Goal: Information Seeking & Learning: Learn about a topic

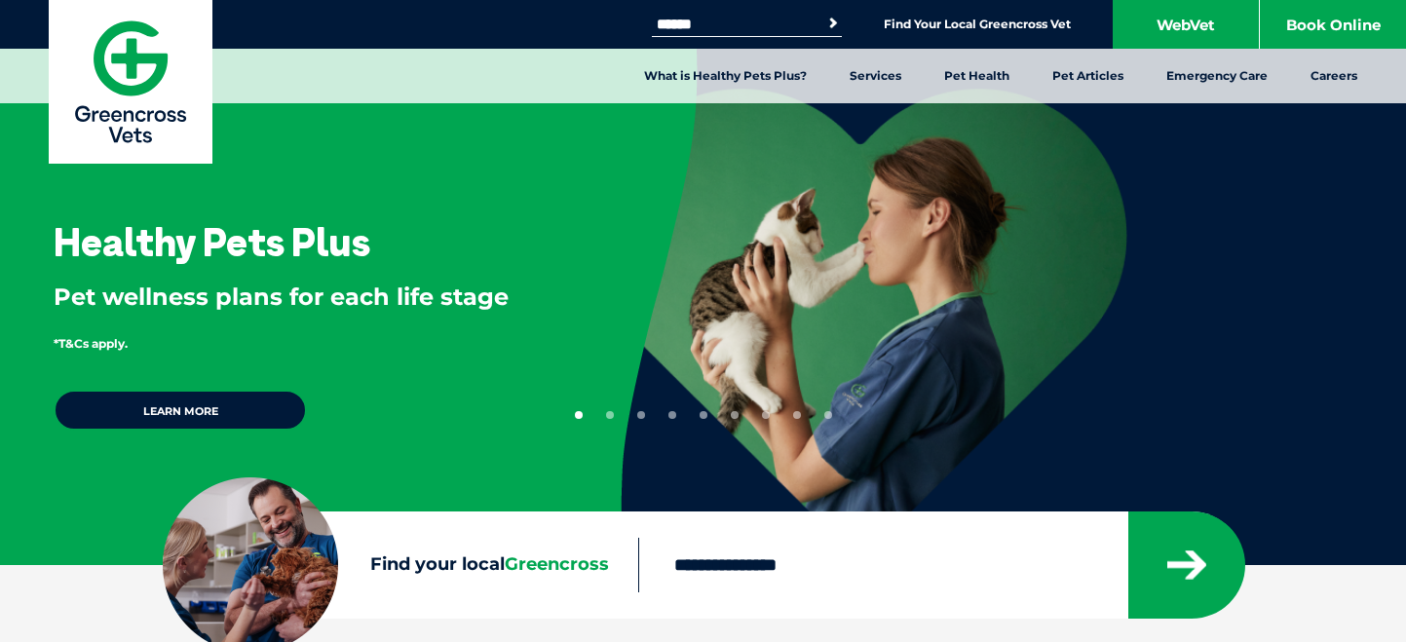
click at [1265, 269] on div "Healthy Pets Plus Pet wellness plans for each life stage *T&Cs apply. Learn more" at bounding box center [703, 292] width 1406 height 585
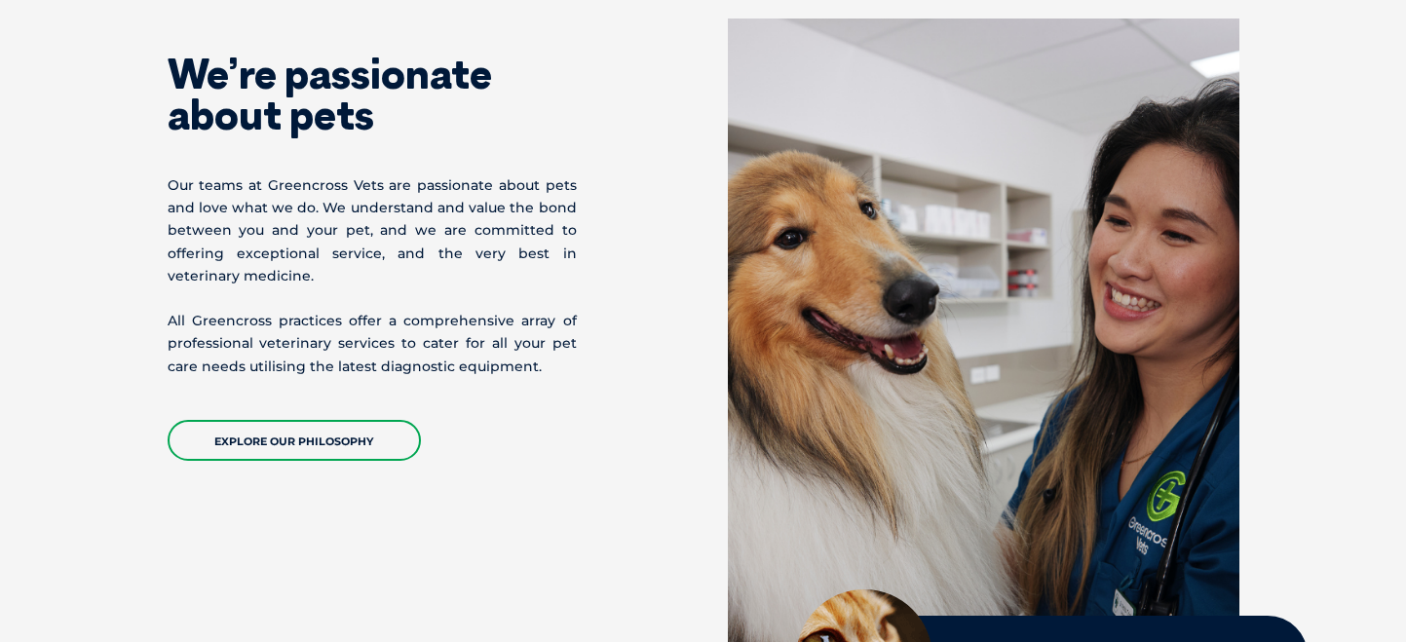
scroll to position [877, 0]
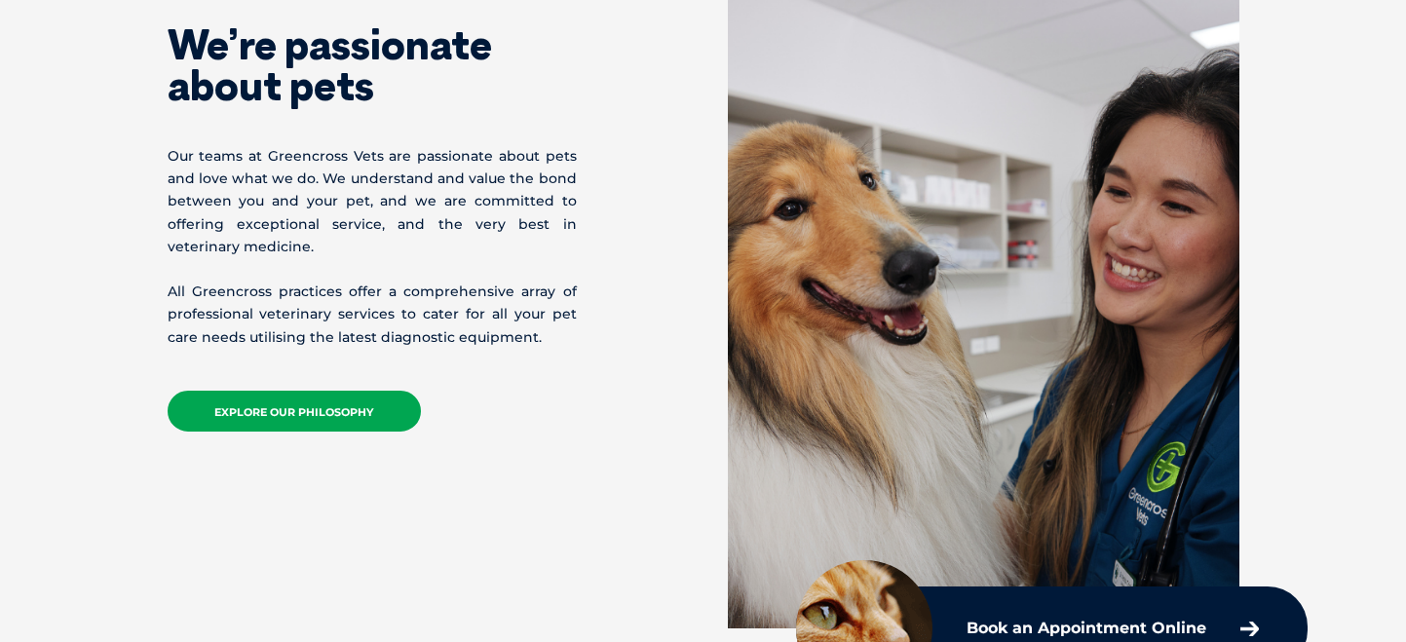
click at [295, 410] on link "EXPLORE OUR PHILOSOPHY" at bounding box center [294, 411] width 253 height 41
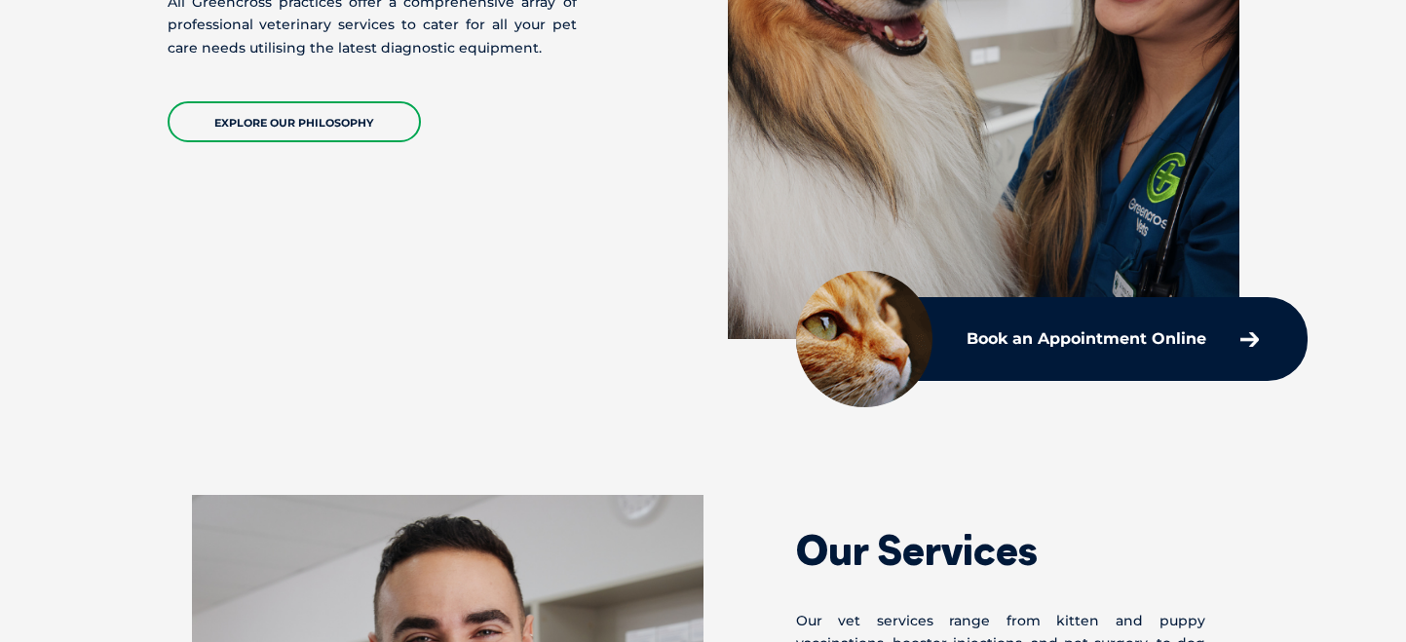
scroll to position [1072, 0]
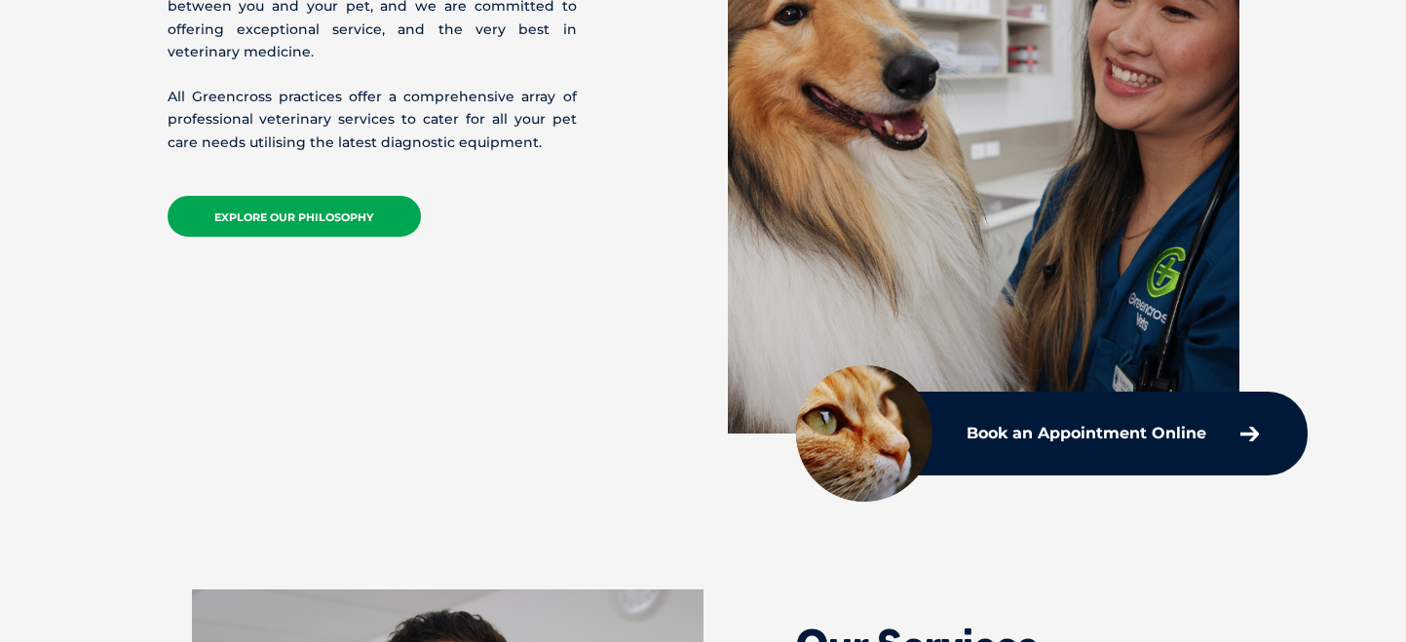
drag, startPoint x: 330, startPoint y: 207, endPoint x: 341, endPoint y: 207, distance: 10.7
click at [330, 207] on link "EXPLORE OUR PHILOSOPHY" at bounding box center [294, 216] width 253 height 41
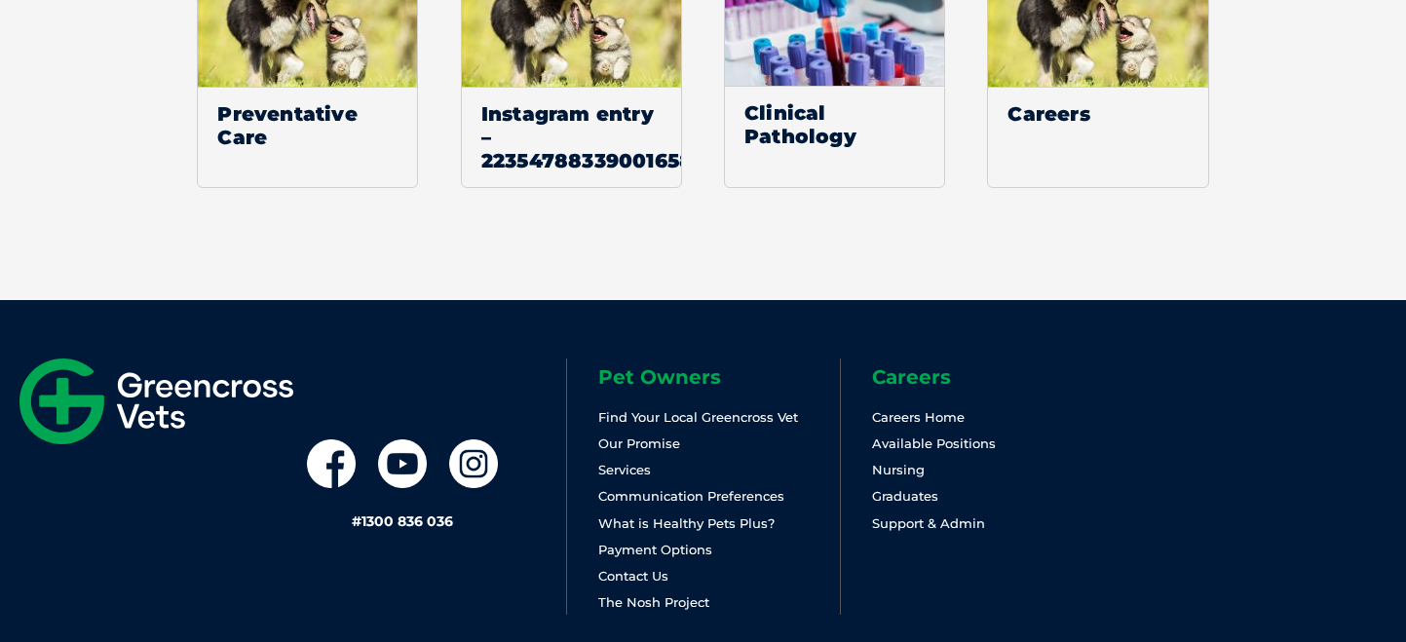
scroll to position [3021, 0]
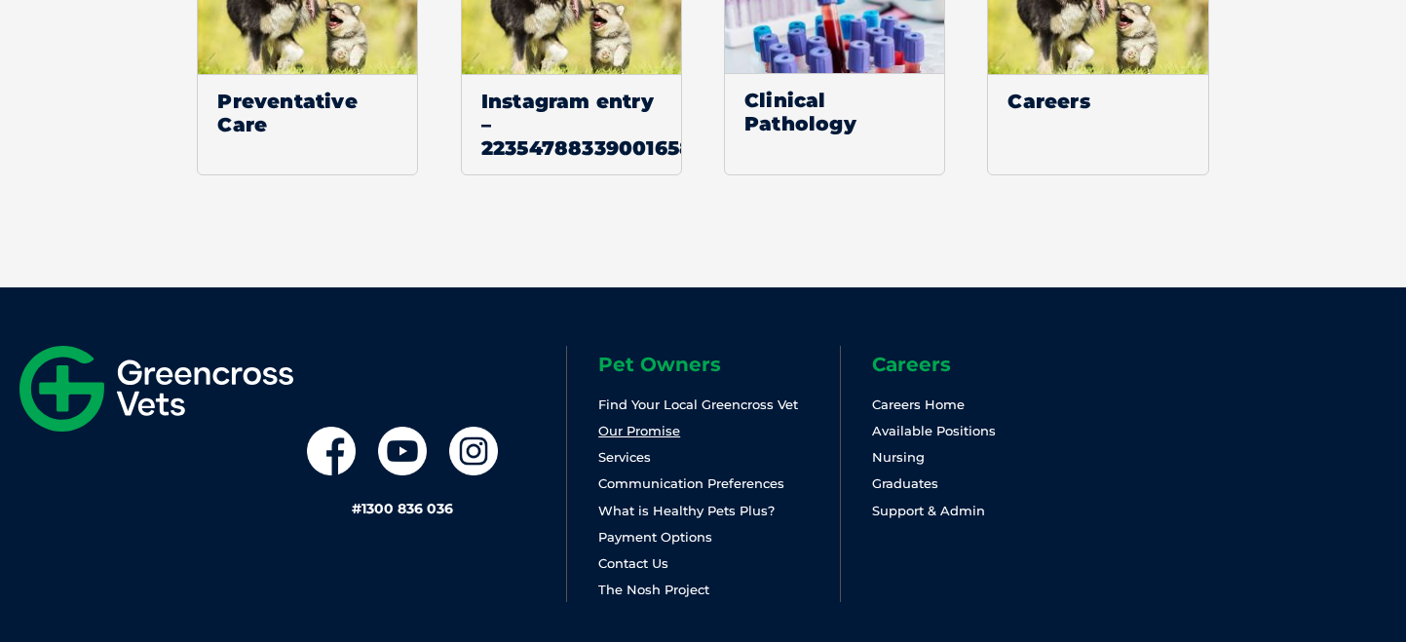
click at [642, 423] on link "Our Promise" at bounding box center [639, 431] width 82 height 16
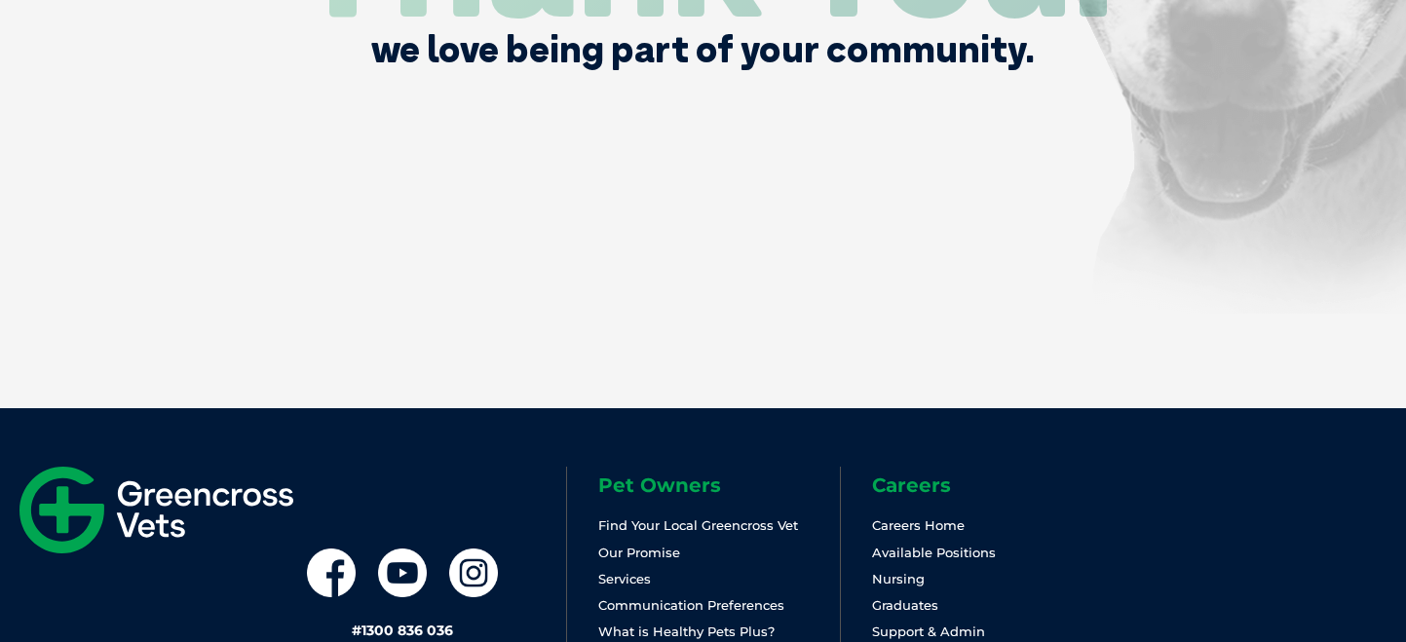
scroll to position [4259, 0]
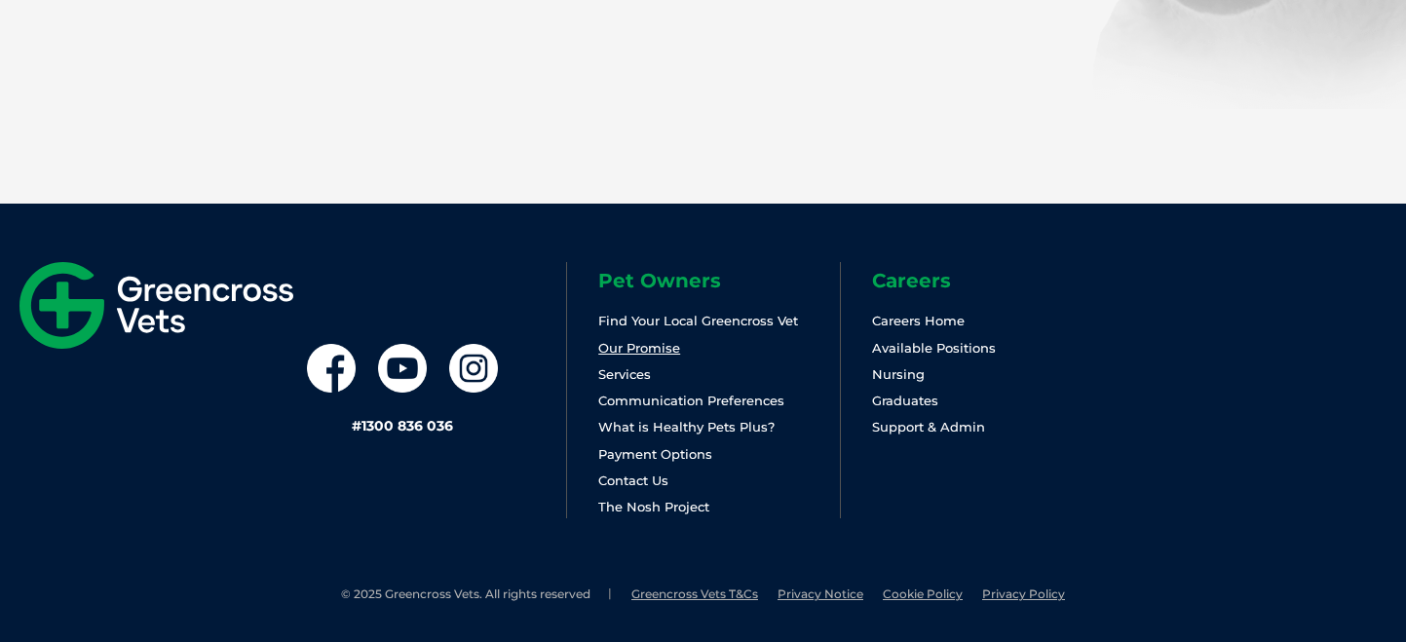
click at [640, 345] on link "Our Promise" at bounding box center [639, 348] width 82 height 16
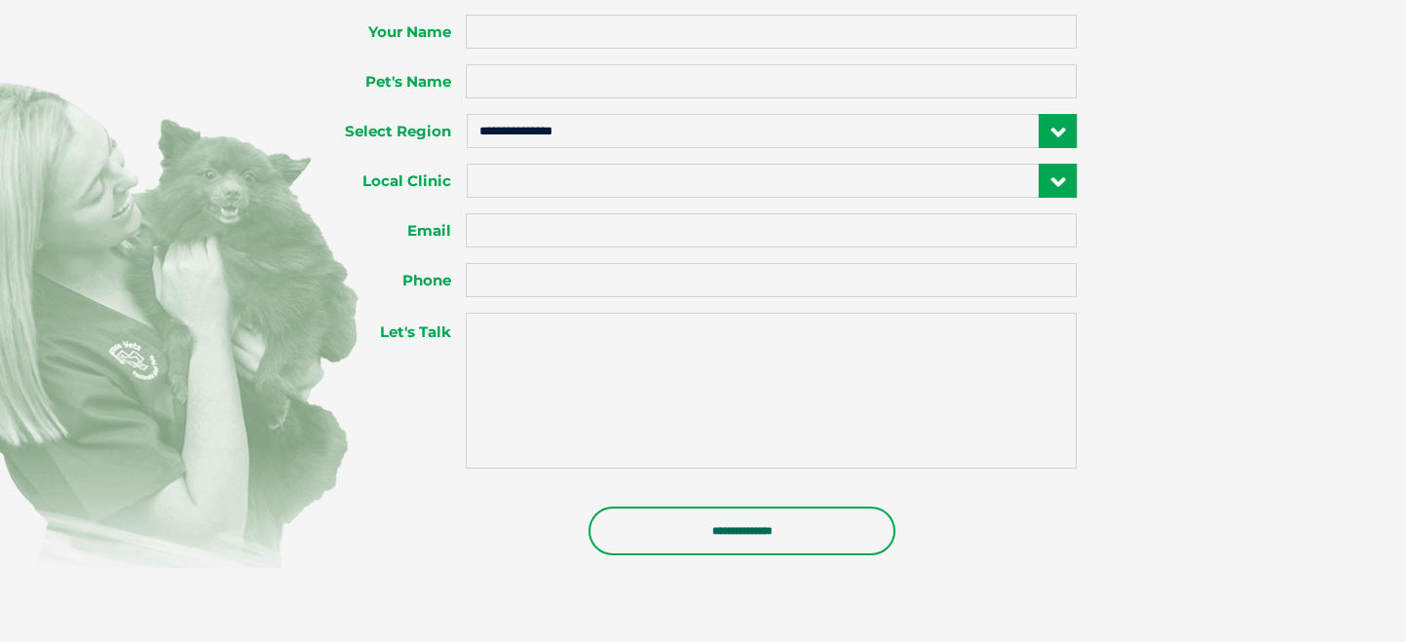
scroll to position [3314, 0]
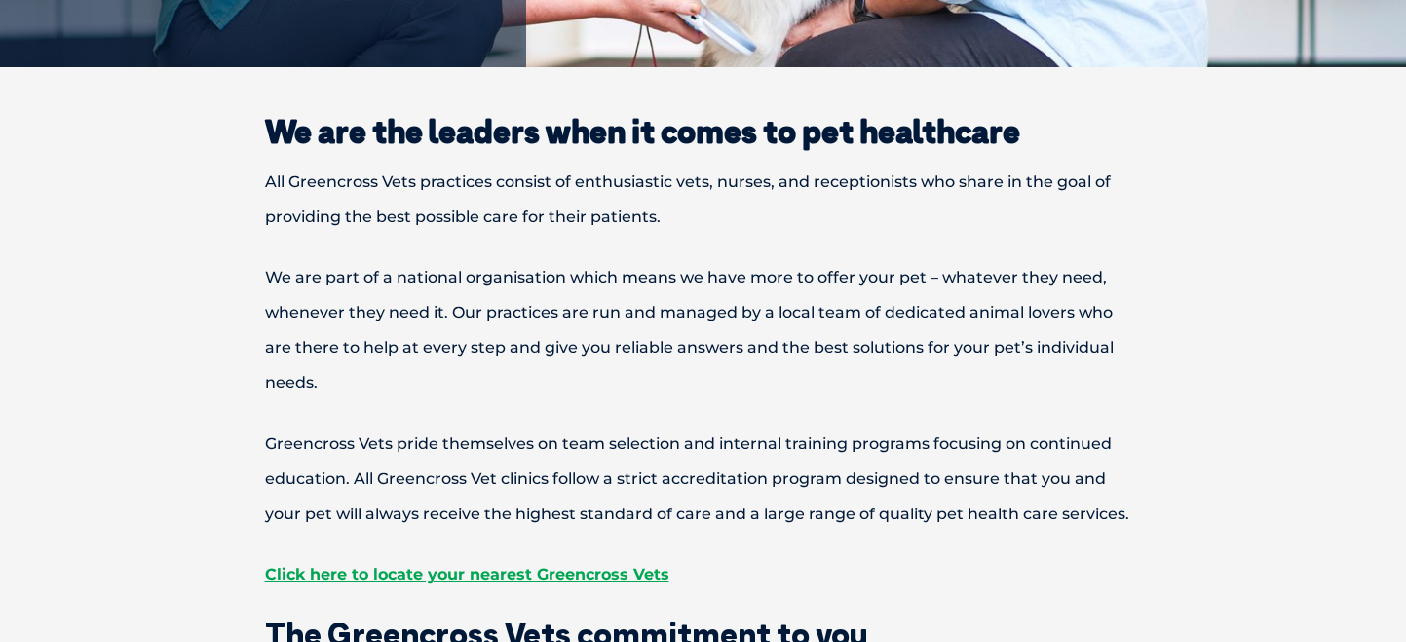
scroll to position [292, 0]
